Goal: Task Accomplishment & Management: Complete application form

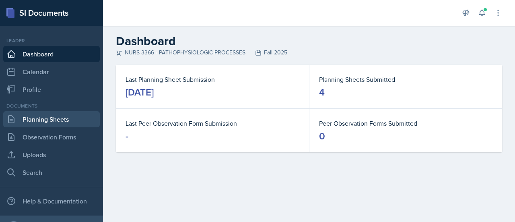
click at [36, 117] on link "Planning Sheets" at bounding box center [51, 119] width 97 height 16
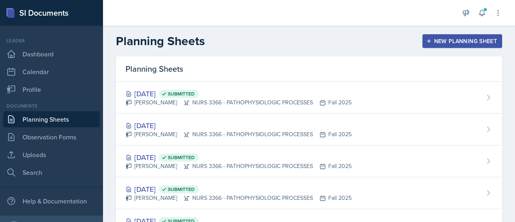
click at [454, 41] on div "New Planning Sheet" at bounding box center [462, 41] width 69 height 6
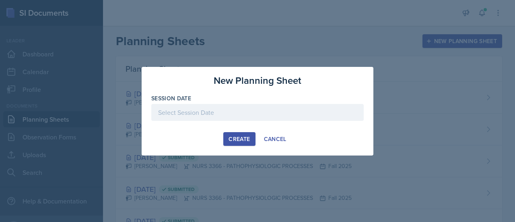
click at [273, 114] on div at bounding box center [257, 112] width 213 height 17
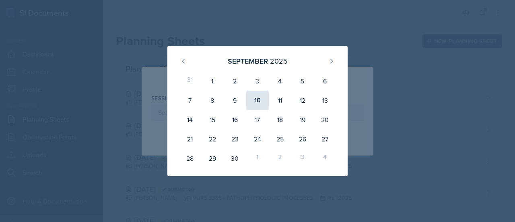
click at [257, 105] on div "10" at bounding box center [257, 100] width 23 height 19
type input "[DATE]"
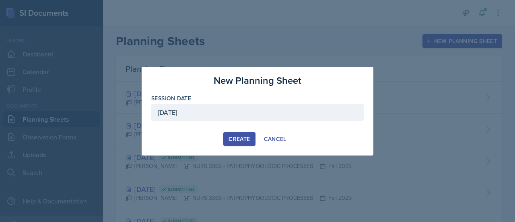
click at [235, 140] on div "Create" at bounding box center [239, 139] width 21 height 6
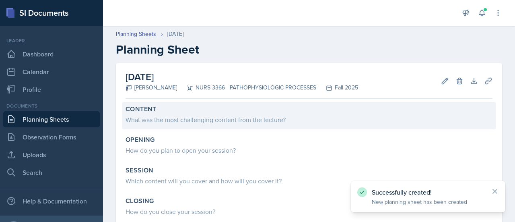
click at [232, 116] on div "What was the most challenging content from the lecture?" at bounding box center [309, 120] width 367 height 10
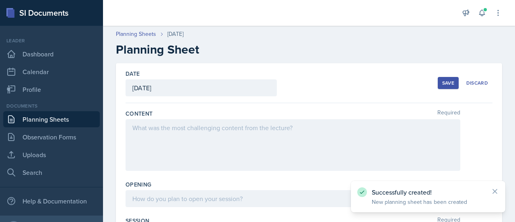
click at [220, 143] on div at bounding box center [293, 145] width 335 height 52
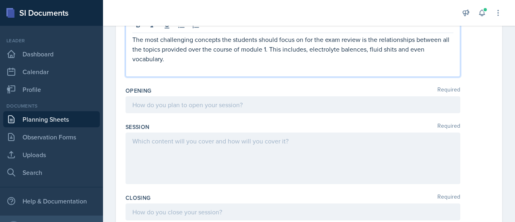
scroll to position [102, 0]
click at [228, 104] on p at bounding box center [292, 105] width 321 height 10
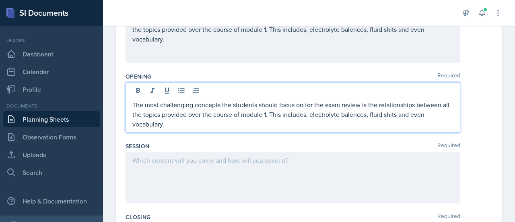
click at [187, 155] on div at bounding box center [293, 178] width 335 height 52
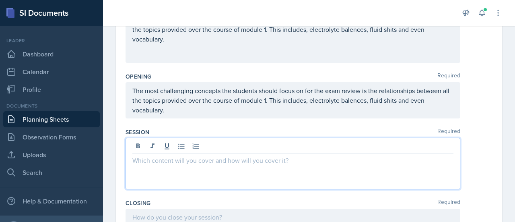
scroll to position [94, 0]
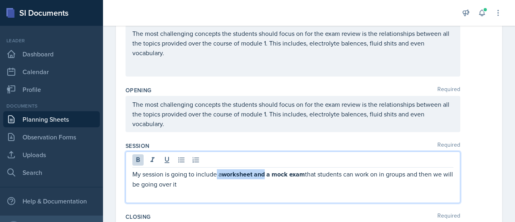
drag, startPoint x: 217, startPoint y: 175, endPoint x: 266, endPoint y: 173, distance: 49.6
click at [266, 173] on p "My session is going to include a worksheet and a mock exam that students can wo…" at bounding box center [292, 179] width 321 height 20
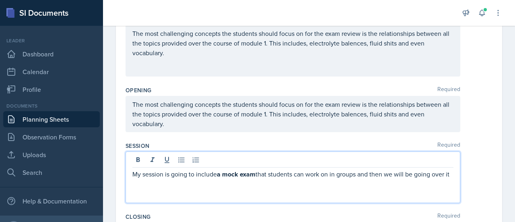
click at [147, 179] on p "My session is going to include a mock exam that students can work on in groups …" at bounding box center [292, 174] width 321 height 10
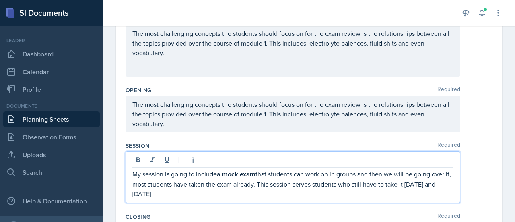
scroll to position [183, 0]
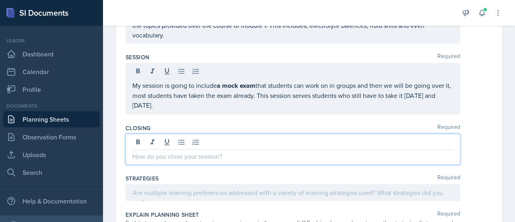
click at [175, 151] on p at bounding box center [292, 156] width 321 height 10
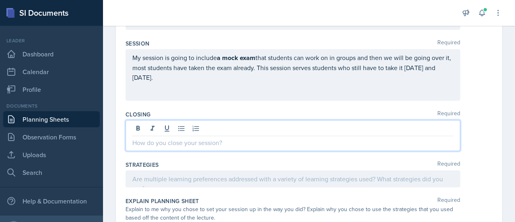
click at [199, 177] on div at bounding box center [293, 178] width 335 height 17
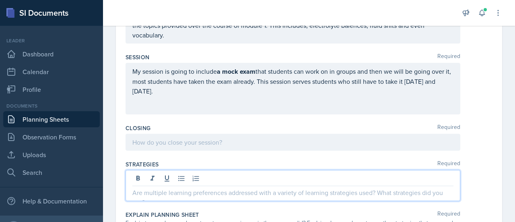
click at [217, 143] on p at bounding box center [292, 142] width 321 height 10
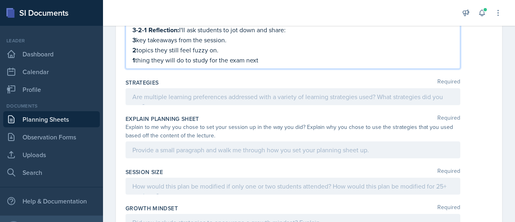
click at [200, 101] on p at bounding box center [292, 97] width 321 height 10
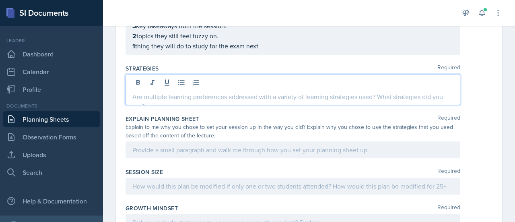
scroll to position [295, 0]
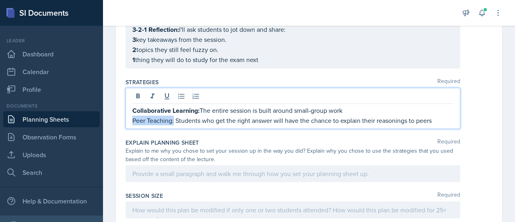
drag, startPoint x: 133, startPoint y: 123, endPoint x: 173, endPoint y: 121, distance: 40.3
click at [173, 121] on p "Peer Teaching: Students who get the right answer will have the chance to explai…" at bounding box center [292, 121] width 321 height 10
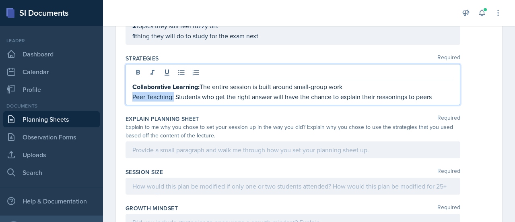
scroll to position [320, 0]
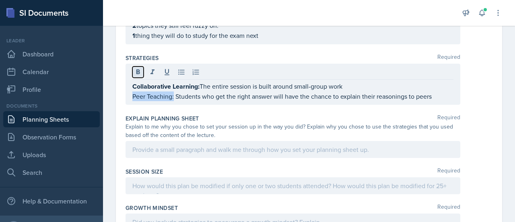
click at [136, 73] on icon at bounding box center [138, 72] width 8 height 8
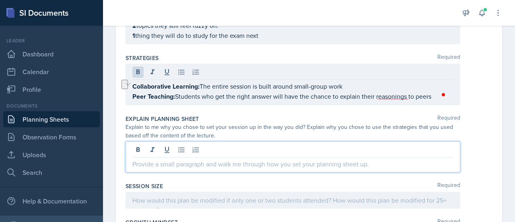
click at [157, 150] on div at bounding box center [293, 156] width 335 height 31
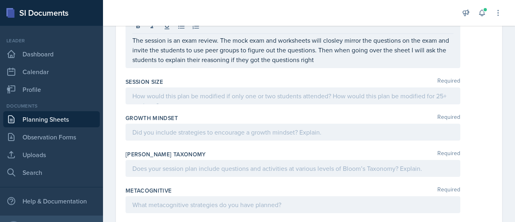
click at [175, 103] on div "Session Size Required" at bounding box center [309, 92] width 367 height 36
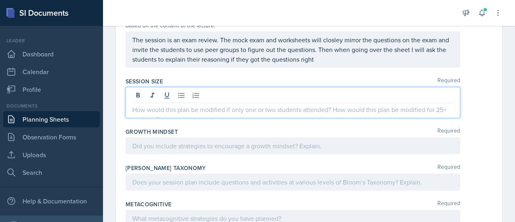
click at [175, 89] on div at bounding box center [293, 102] width 335 height 31
click at [217, 140] on div at bounding box center [293, 145] width 335 height 17
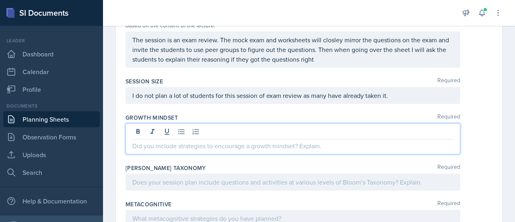
scroll to position [401, 0]
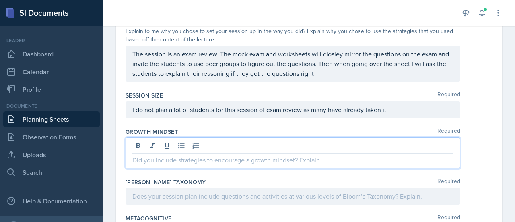
paste div
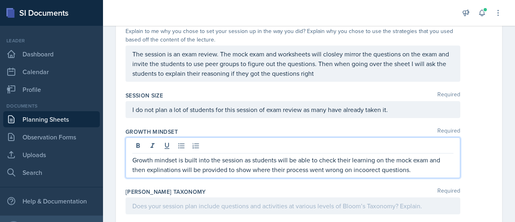
click at [365, 168] on p "Growth mindset is built into the session as students will be able to check thei…" at bounding box center [292, 164] width 321 height 19
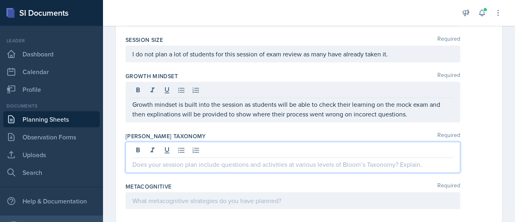
scroll to position [457, 0]
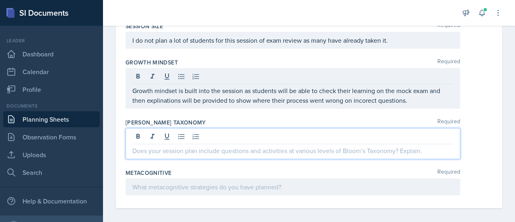
click at [288, 151] on p at bounding box center [292, 151] width 321 height 10
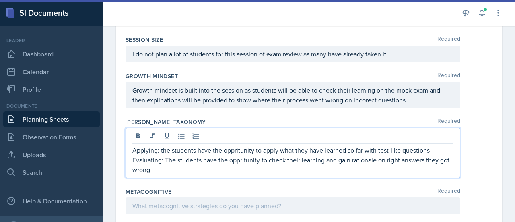
click at [229, 203] on div at bounding box center [293, 205] width 335 height 17
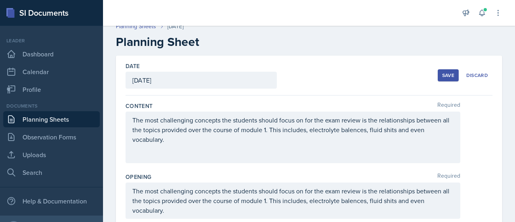
scroll to position [0, 0]
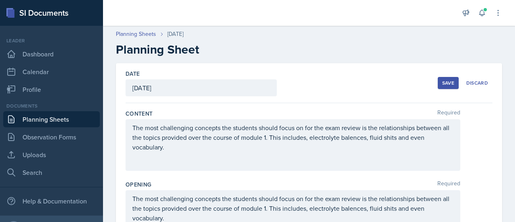
click at [448, 85] on div "Save" at bounding box center [448, 83] width 12 height 6
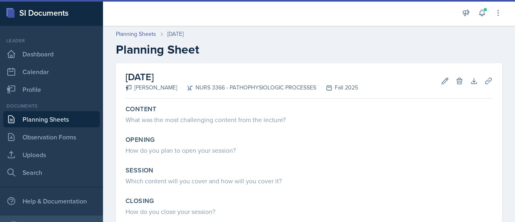
click at [38, 118] on link "Planning Sheets" at bounding box center [51, 119] width 97 height 16
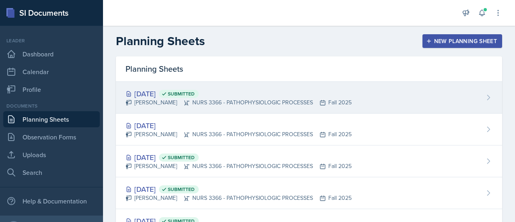
click at [143, 98] on div "[DATE] Submitted" at bounding box center [239, 93] width 226 height 11
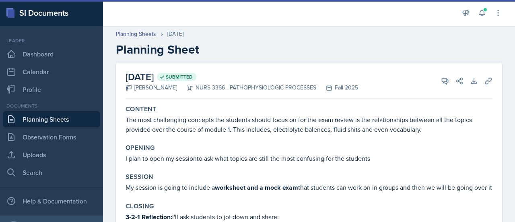
scroll to position [0, 0]
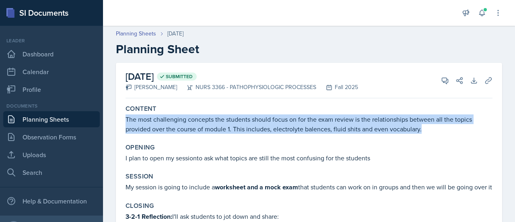
drag, startPoint x: 126, startPoint y: 118, endPoint x: 426, endPoint y: 126, distance: 299.6
click at [426, 126] on p "The most challenging concepts the students should focus on for the exam review …" at bounding box center [309, 123] width 367 height 19
copy p "The most challenging concepts the students should focus on for the exam review …"
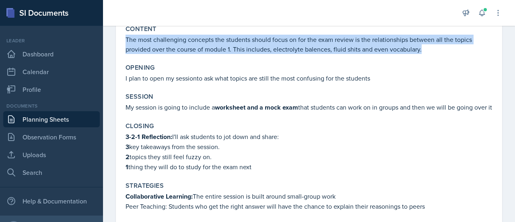
scroll to position [81, 0]
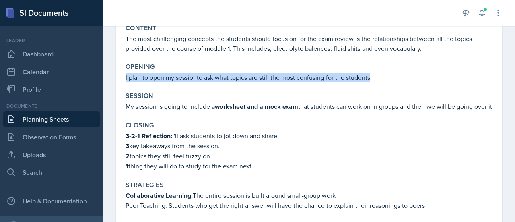
drag, startPoint x: 123, startPoint y: 78, endPoint x: 371, endPoint y: 75, distance: 248.0
click at [371, 75] on div "Opening I plan to open my sessionto ask what topics are still the most confusin…" at bounding box center [309, 73] width 374 height 26
click at [371, 75] on p "I plan to open my sessionto ask what topics are still the most confusing for th…" at bounding box center [309, 77] width 367 height 10
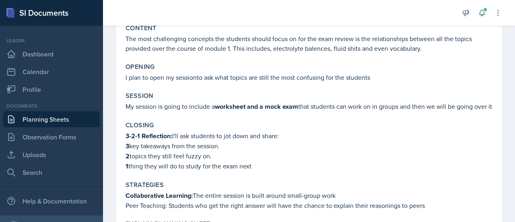
scroll to position [99, 0]
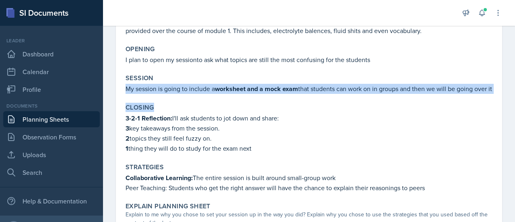
drag, startPoint x: 127, startPoint y: 90, endPoint x: 156, endPoint y: 107, distance: 34.0
click at [156, 107] on div "Content The most challenging concepts the students should focus on for the exam…" at bounding box center [309, 213] width 367 height 421
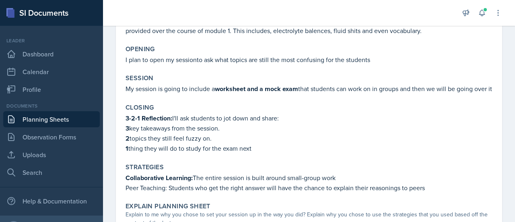
click at [156, 107] on div "Content The most challenging concepts the students should focus on for the exam…" at bounding box center [309, 213] width 367 height 421
drag, startPoint x: 127, startPoint y: 89, endPoint x: 147, endPoint y: 99, distance: 21.8
click at [147, 94] on p "My session is going to include a worksheet and a mock exam that students can wo…" at bounding box center [309, 89] width 367 height 10
copy p "My session is going to include a worksheet and a mock exam that students can wo…"
drag, startPoint x: 126, startPoint y: 127, endPoint x: 266, endPoint y: 153, distance: 142.6
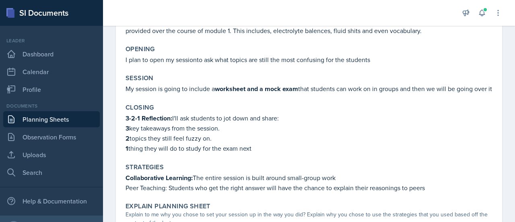
click at [266, 153] on div "3-2-1 Reflection: I'll ask students to jot down and share: 3 key takeaways from…" at bounding box center [309, 133] width 367 height 40
copy div "3-2-1 Reflection: I'll ask students to jot down and share: 3 key takeaways from…"
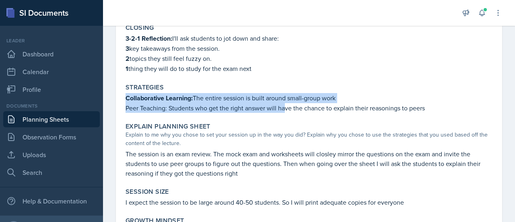
drag, startPoint x: 126, startPoint y: 107, endPoint x: 318, endPoint y: 116, distance: 191.4
click at [318, 113] on div "Collaborative Learning: The entire session is built around small-group work Pee…" at bounding box center [309, 103] width 367 height 20
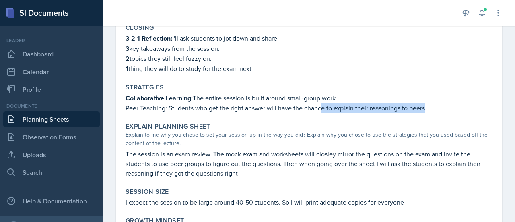
drag, startPoint x: 353, startPoint y: 118, endPoint x: 424, endPoint y: 114, distance: 70.9
click at [424, 113] on p "Peer Teaching: Students who get the right answer will have the chance to explai…" at bounding box center [309, 108] width 367 height 10
click at [147, 116] on div "Strategies Collaborative Learning: The entire session is built around small-gro…" at bounding box center [309, 98] width 374 height 36
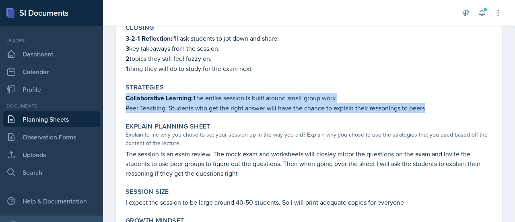
drag, startPoint x: 125, startPoint y: 106, endPoint x: 425, endPoint y: 113, distance: 299.6
click at [425, 113] on div "Strategies Collaborative Learning: The entire session is built around small-gro…" at bounding box center [309, 98] width 374 height 36
copy div "Collaborative Learning: The entire session is built around small-group work Pee…"
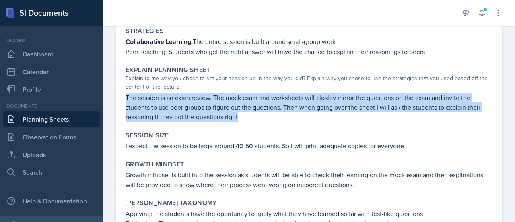
drag, startPoint x: 126, startPoint y: 105, endPoint x: 248, endPoint y: 130, distance: 124.9
click at [248, 125] on div "Explain Planning Sheet Explain to me why you chose to set your session up in th…" at bounding box center [309, 94] width 374 height 62
copy p "The session is an exam review. The mock exam and worksheets will closley mirror…"
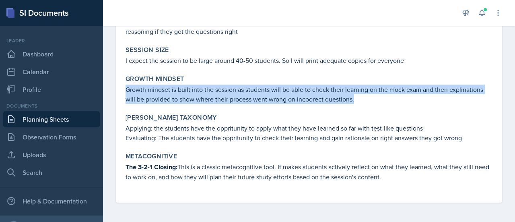
drag, startPoint x: 126, startPoint y: 89, endPoint x: 365, endPoint y: 100, distance: 238.6
click at [365, 100] on p "Growth mindset is built into the session as students will be able to check thei…" at bounding box center [309, 94] width 367 height 19
copy p "Growth mindset is built into the session as students will be able to check thei…"
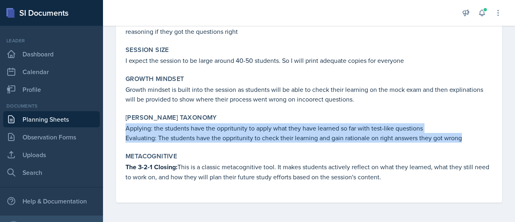
drag, startPoint x: 126, startPoint y: 129, endPoint x: 464, endPoint y: 142, distance: 338.4
click at [464, 142] on div "Applying: the students have the oppritunity to apply what they have learned so …" at bounding box center [309, 132] width 367 height 19
copy div "Applying: the students have the oppritunity to apply what they have learned so …"
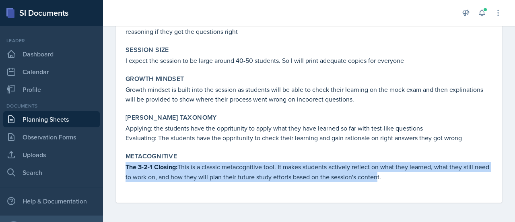
drag, startPoint x: 129, startPoint y: 170, endPoint x: 392, endPoint y: 181, distance: 263.1
click at [392, 181] on div "Metacognitive The 3-2-1 Closing: This is a classic metacognitive tool. It makes…" at bounding box center [309, 171] width 374 height 44
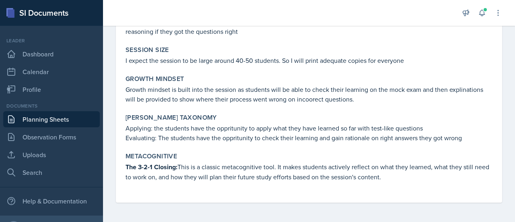
click at [401, 179] on p "The 3-2-1 Closing: This is a classic metacognitive tool. It makes students acti…" at bounding box center [309, 172] width 367 height 20
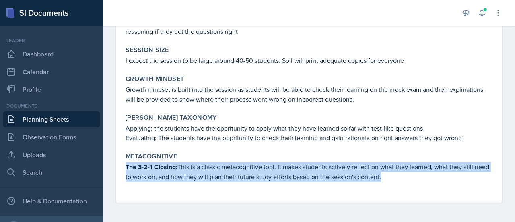
drag, startPoint x: 125, startPoint y: 167, endPoint x: 404, endPoint y: 194, distance: 280.3
copy p "The 3-2-1 Closing: This is a classic metacognitive tool. It makes students acti…"
